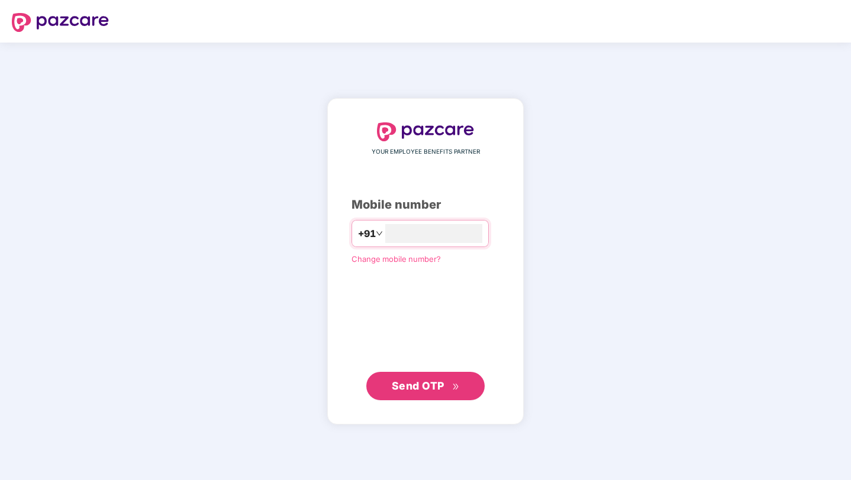
type input "**********"
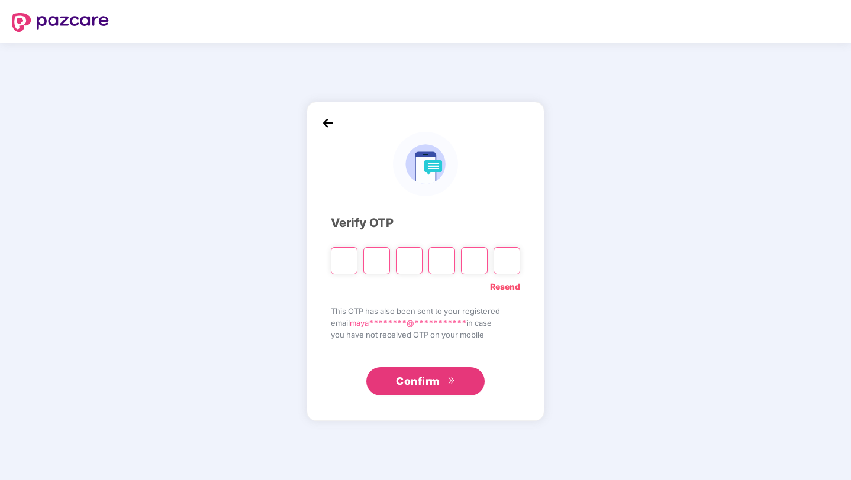
type input "*"
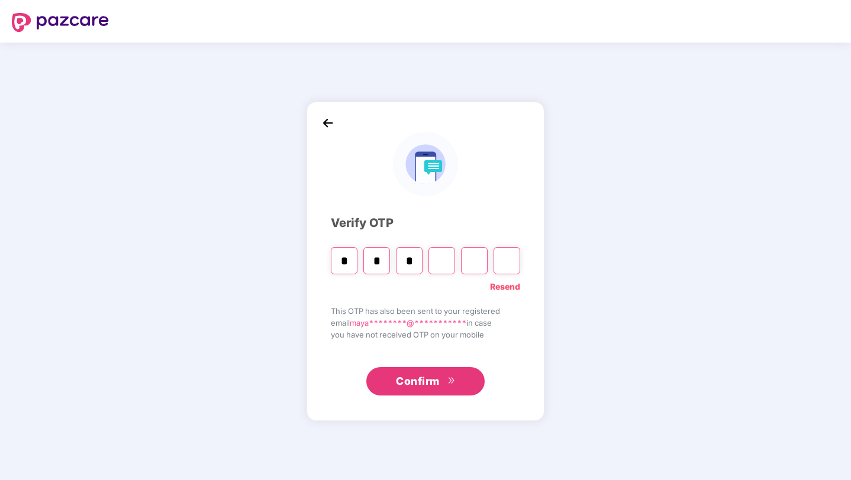
type input "*"
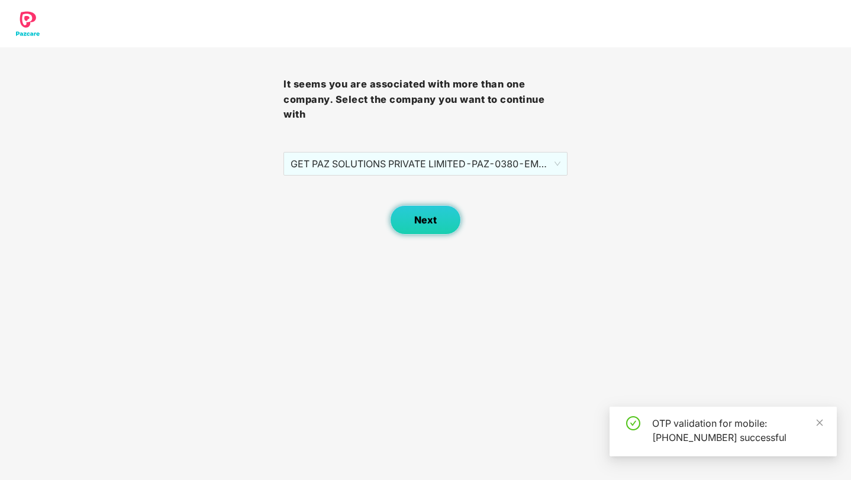
click at [421, 215] on span "Next" at bounding box center [425, 220] width 22 height 11
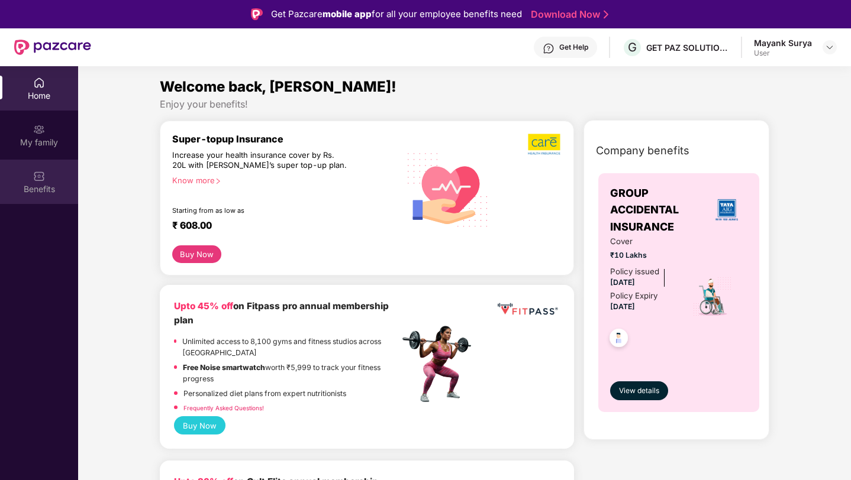
click at [53, 177] on div "Benefits" at bounding box center [39, 182] width 78 height 44
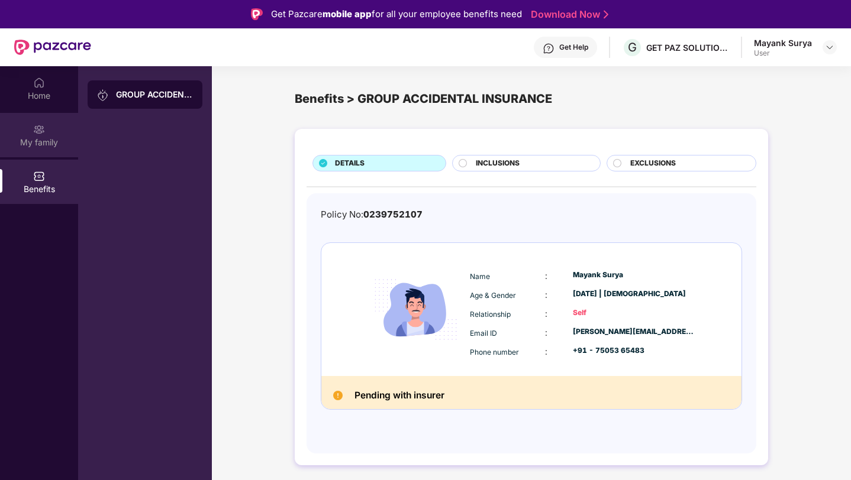
click at [43, 151] on div "My family" at bounding box center [39, 135] width 78 height 44
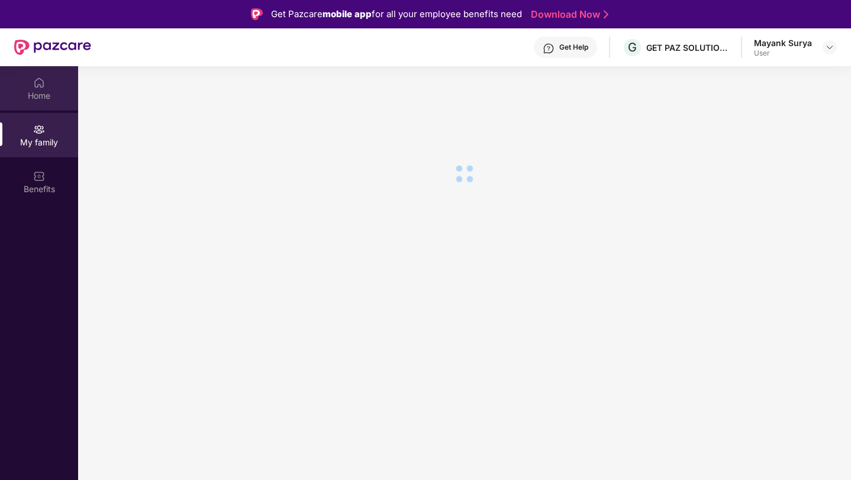
click at [50, 98] on div "Home" at bounding box center [39, 96] width 78 height 12
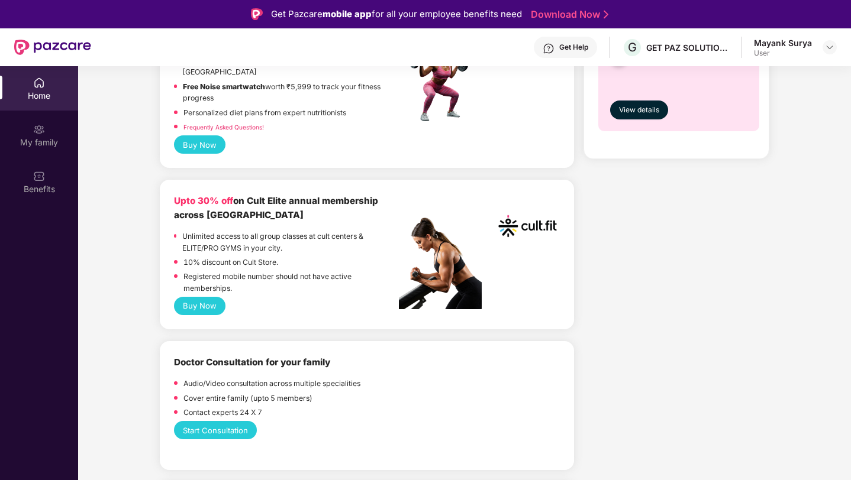
scroll to position [280, 0]
click at [205, 306] on button "Buy Now" at bounding box center [199, 307] width 51 height 18
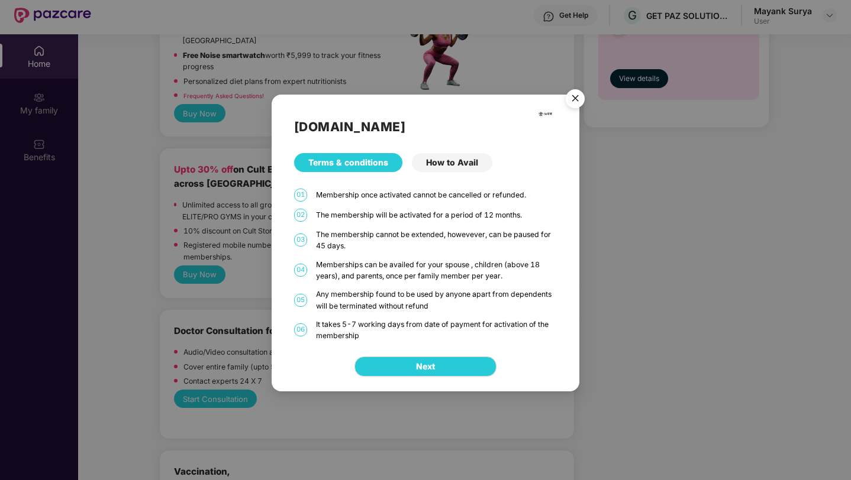
scroll to position [33, 0]
click at [576, 101] on img "Close" at bounding box center [574, 100] width 33 height 33
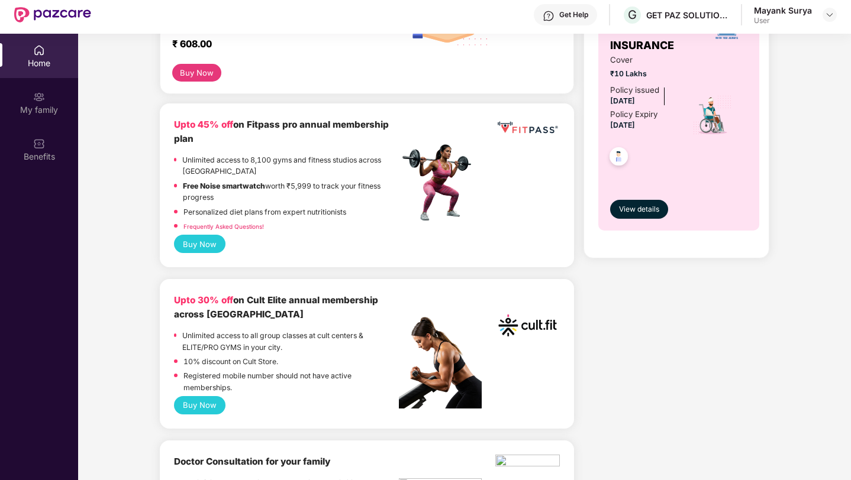
scroll to position [120, 0]
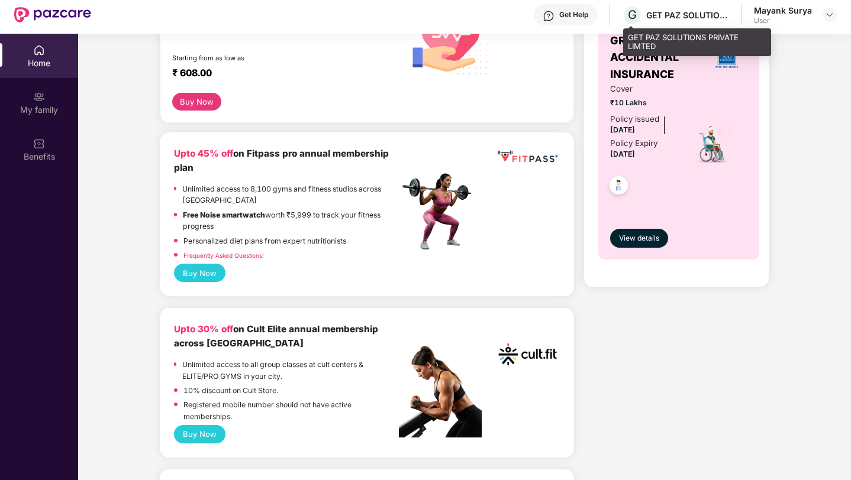
click at [719, 20] on div "GET PAZ SOLUTIONS PRIVATE LIMTED" at bounding box center [687, 14] width 83 height 11
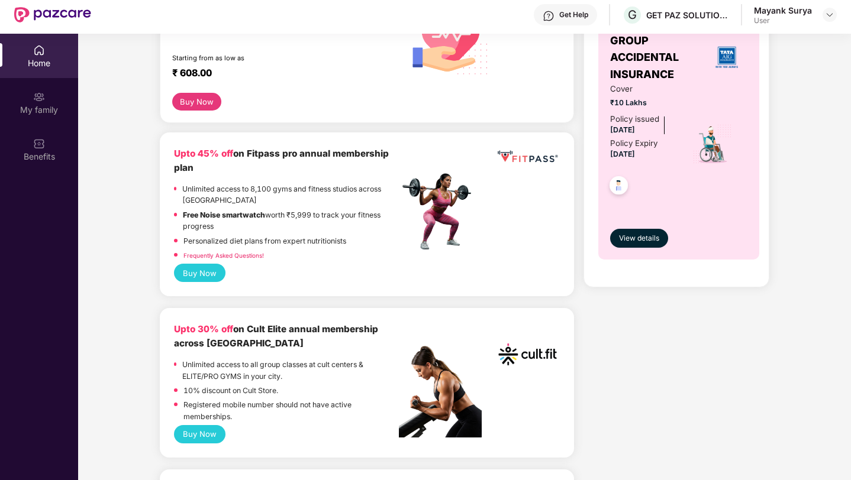
click at [775, 18] on div "User" at bounding box center [783, 20] width 58 height 9
click at [832, 13] on img at bounding box center [829, 14] width 9 height 9
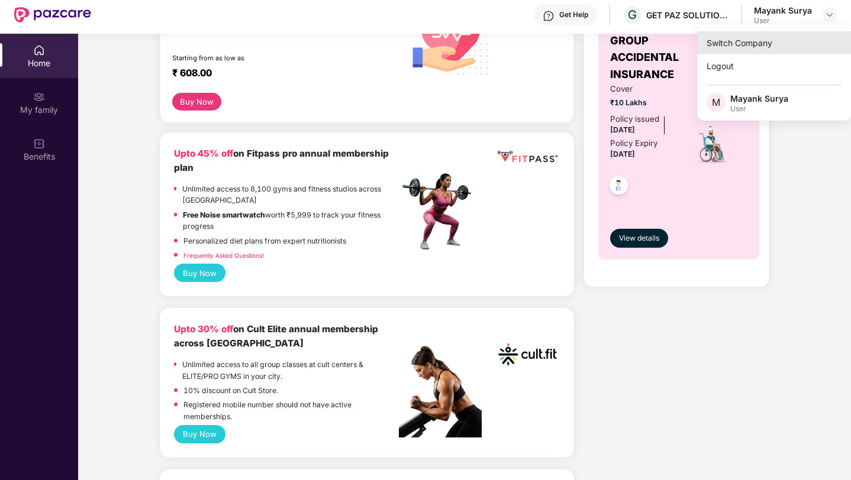
click at [791, 39] on div "Switch Company" at bounding box center [774, 42] width 154 height 23
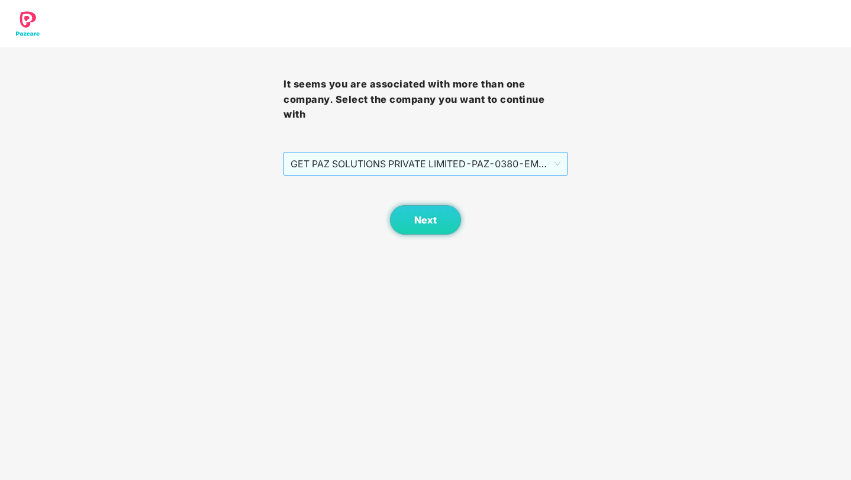
click at [542, 153] on span "GET PAZ SOLUTIONS PRIVATE LIMITED - PAZ-0380 - EMPLOYEE" at bounding box center [424, 164] width 269 height 22
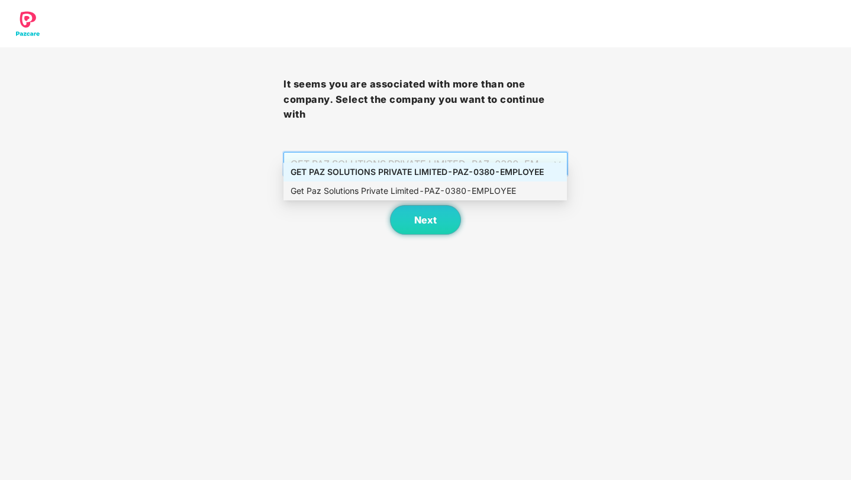
click at [487, 183] on div "Get Paz Solutions Private Limited - PAZ-0380 - EMPLOYEE" at bounding box center [424, 191] width 283 height 19
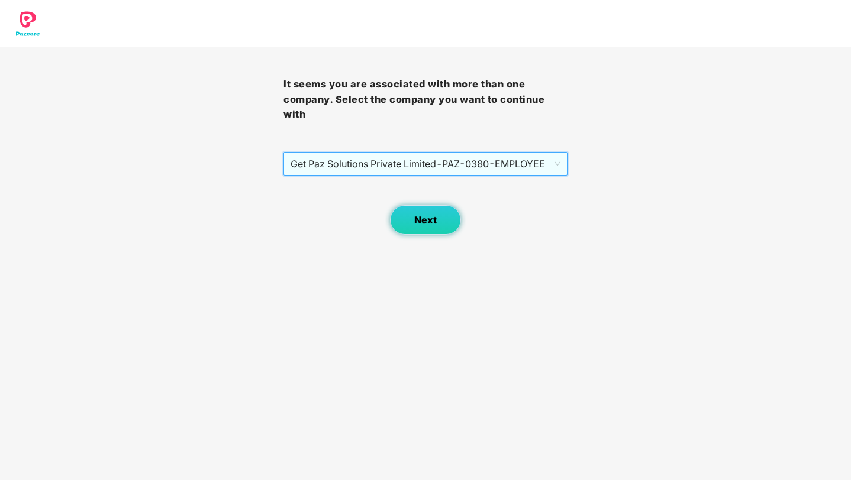
click at [438, 205] on button "Next" at bounding box center [425, 220] width 71 height 30
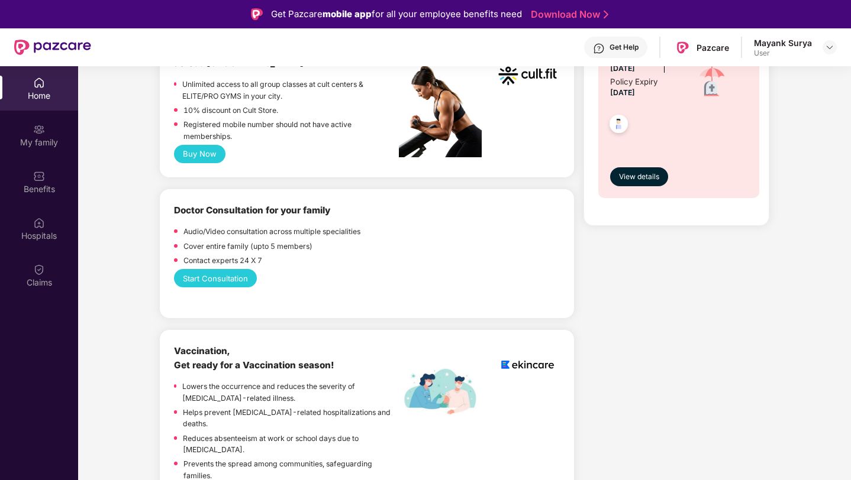
scroll to position [532, 0]
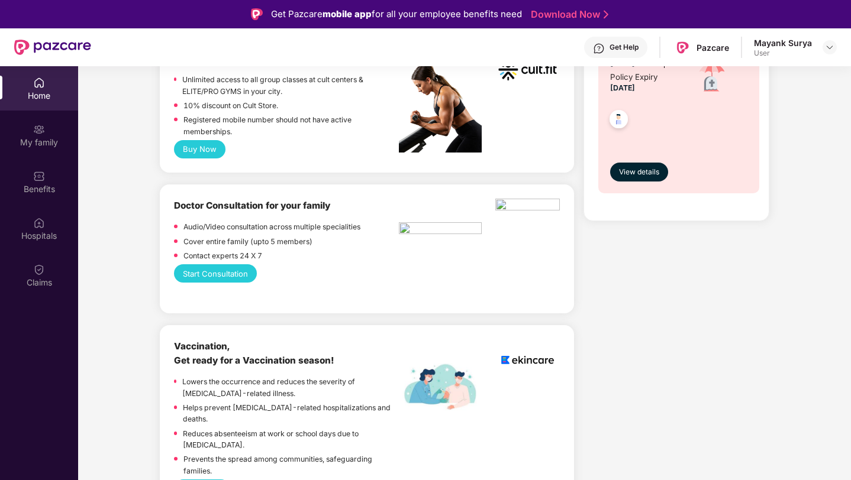
click at [203, 146] on button "Buy Now" at bounding box center [199, 149] width 51 height 18
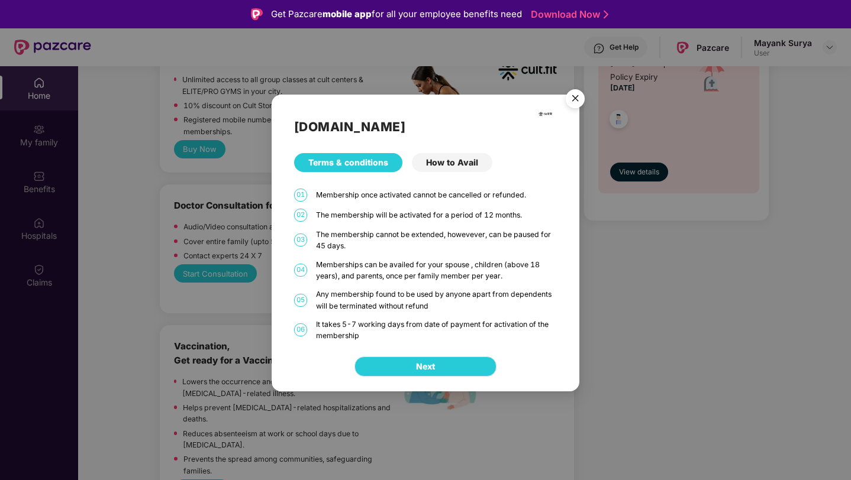
click at [419, 366] on span "Next" at bounding box center [425, 366] width 19 height 13
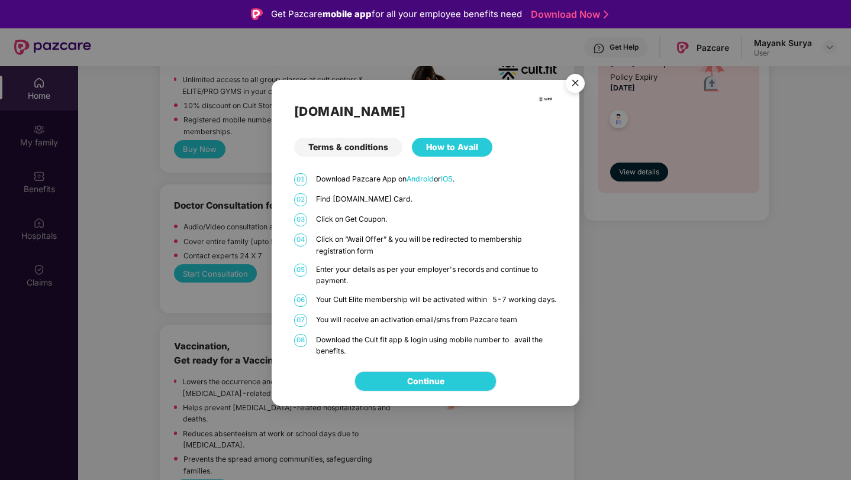
click at [421, 384] on link "Continue" at bounding box center [425, 381] width 37 height 13
click at [574, 79] on img "Close" at bounding box center [574, 85] width 33 height 33
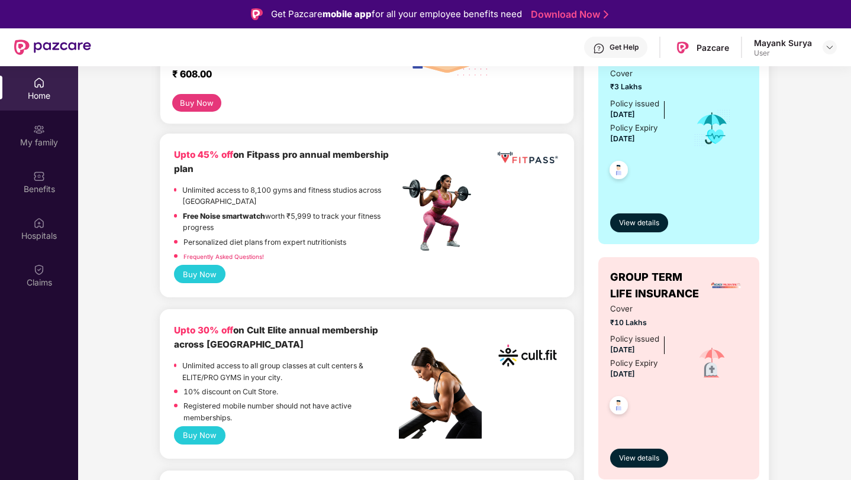
scroll to position [235, 0]
